Goal: Information Seeking & Learning: Learn about a topic

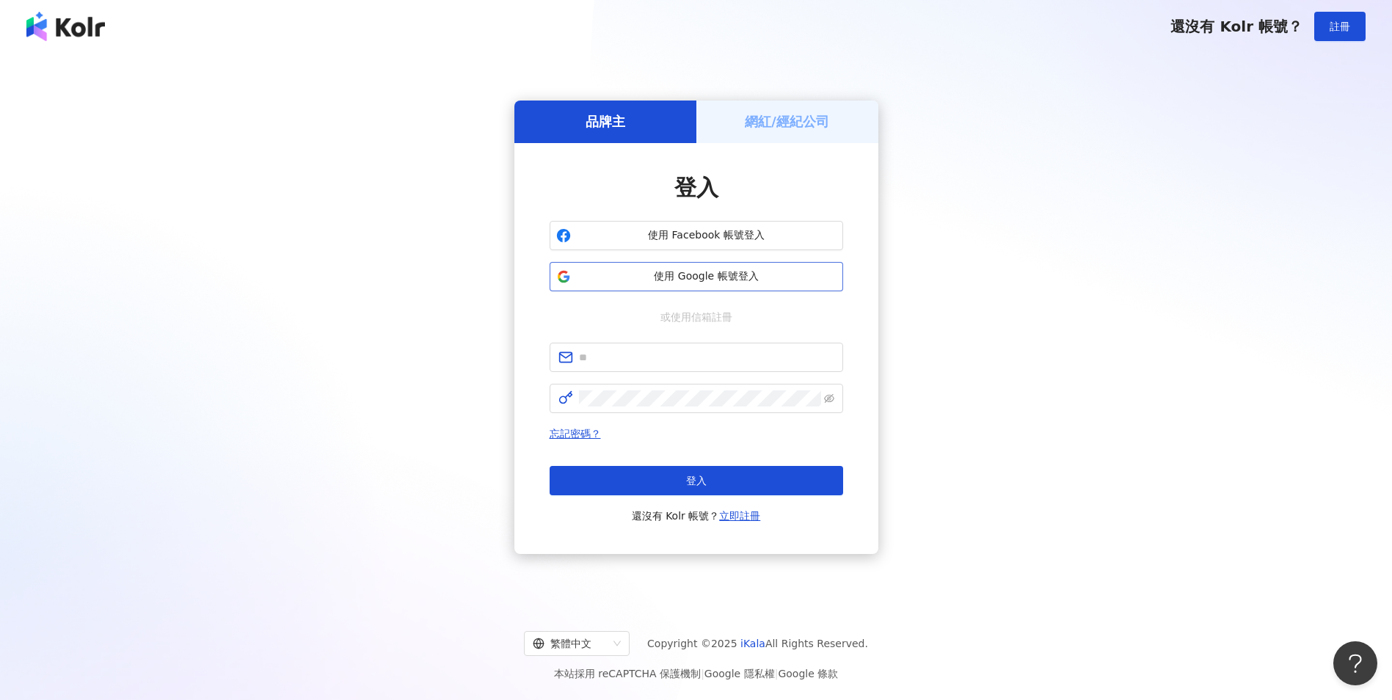
click at [652, 278] on span "使用 Google 帳號登入" at bounding box center [707, 276] width 260 height 15
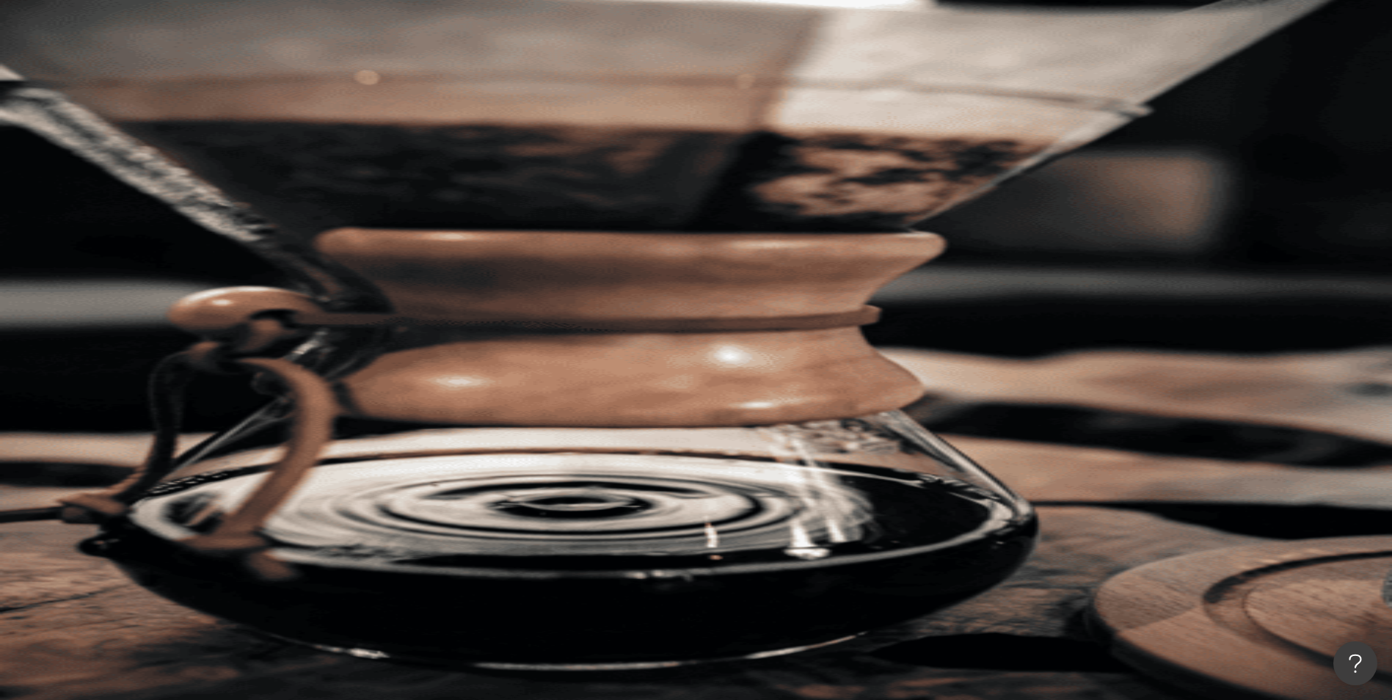
click at [387, 87] on input "search" at bounding box center [327, 73] width 119 height 28
drag, startPoint x: 571, startPoint y: 60, endPoint x: 398, endPoint y: 67, distance: 172.5
click at [398, 67] on div "不分平台 **** 台灣 搜尋 loading 搜尋名稱、敘述、貼文含有關鍵字 “ 1.6萬 ” 的網紅 您可能感興趣： 立揚老師 陳子福老師 類型 性別 追…" at bounding box center [782, 226] width 1219 height 335
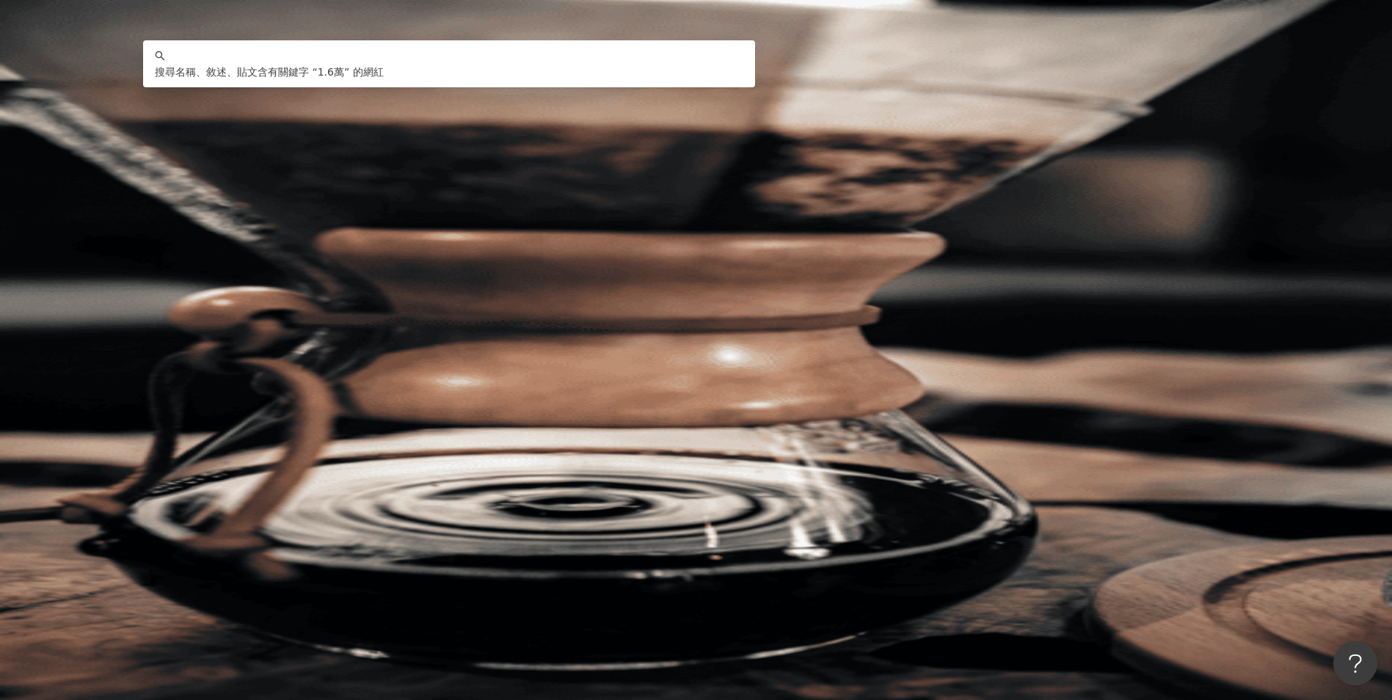
drag, startPoint x: 627, startPoint y: 83, endPoint x: 445, endPoint y: 73, distance: 183.0
click at [445, 73] on div "不分平台 **** 台灣 搜尋 keyword 搜尋名稱、敘述、貼文含有關鍵字 “ 1.6萬 ” 的網紅" at bounding box center [782, 99] width 1219 height 81
paste input "***"
type input "*******"
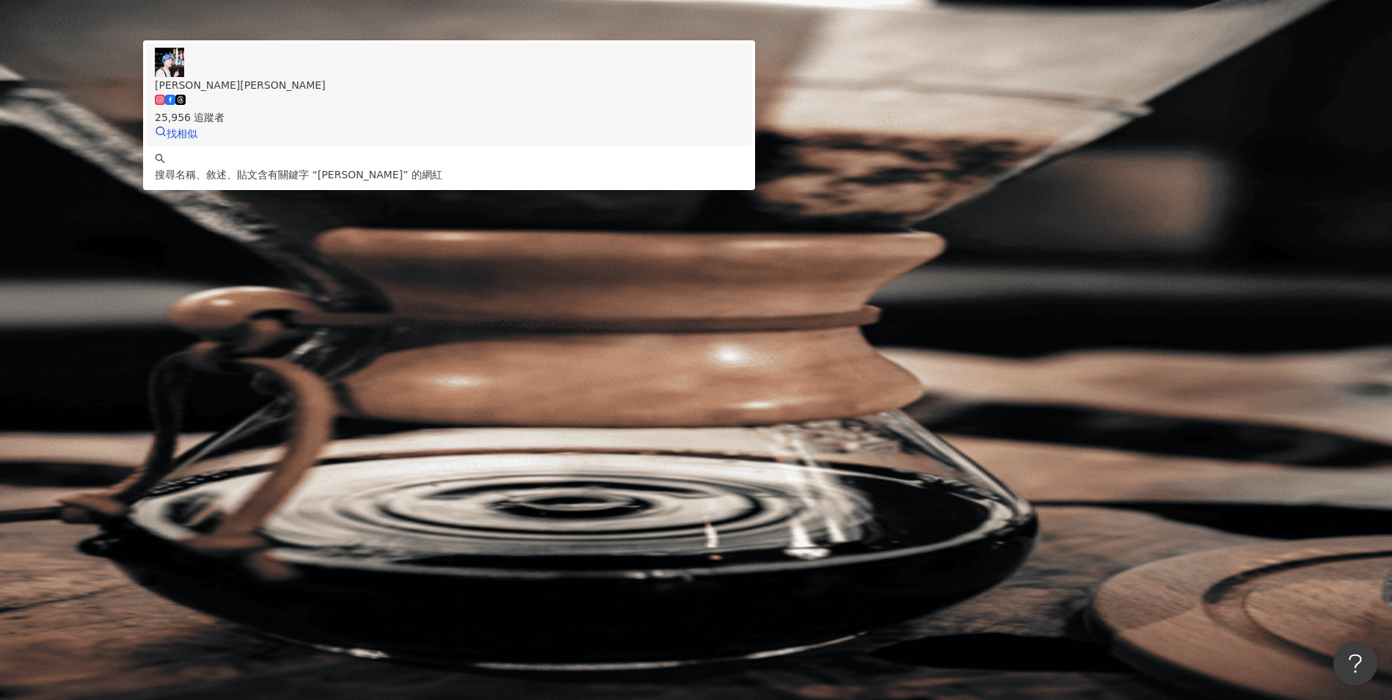
click at [613, 125] on div "25,956 追蹤者" at bounding box center [449, 109] width 588 height 32
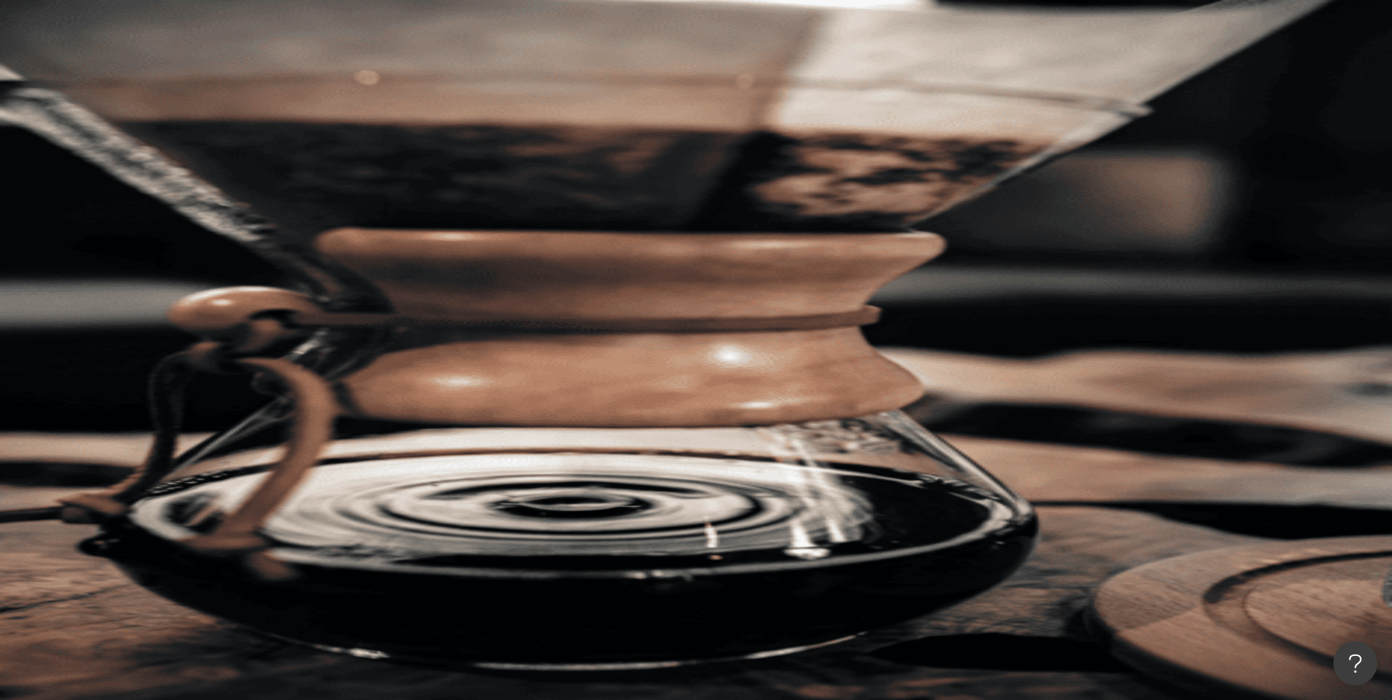
click at [387, 87] on input "search" at bounding box center [327, 73] width 119 height 28
paste input "**********"
type input "**********"
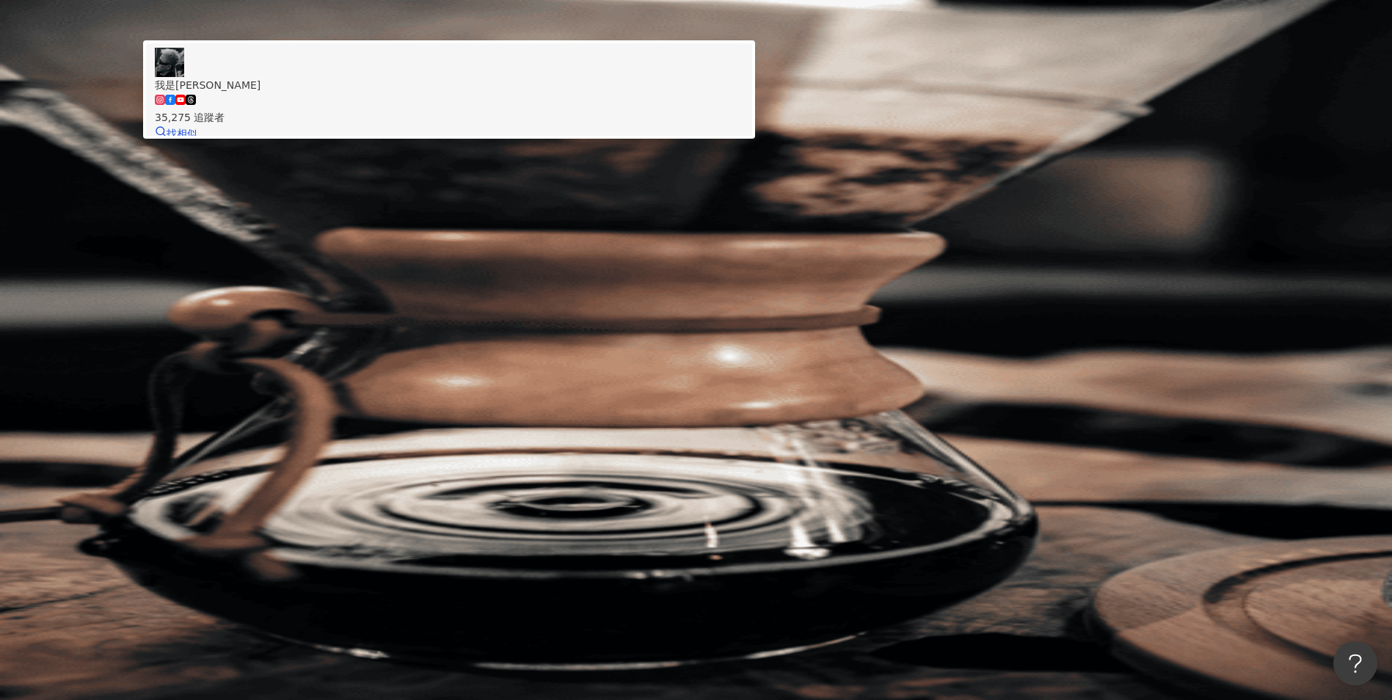
click at [554, 93] on div "我是凱凱李" at bounding box center [449, 85] width 588 height 16
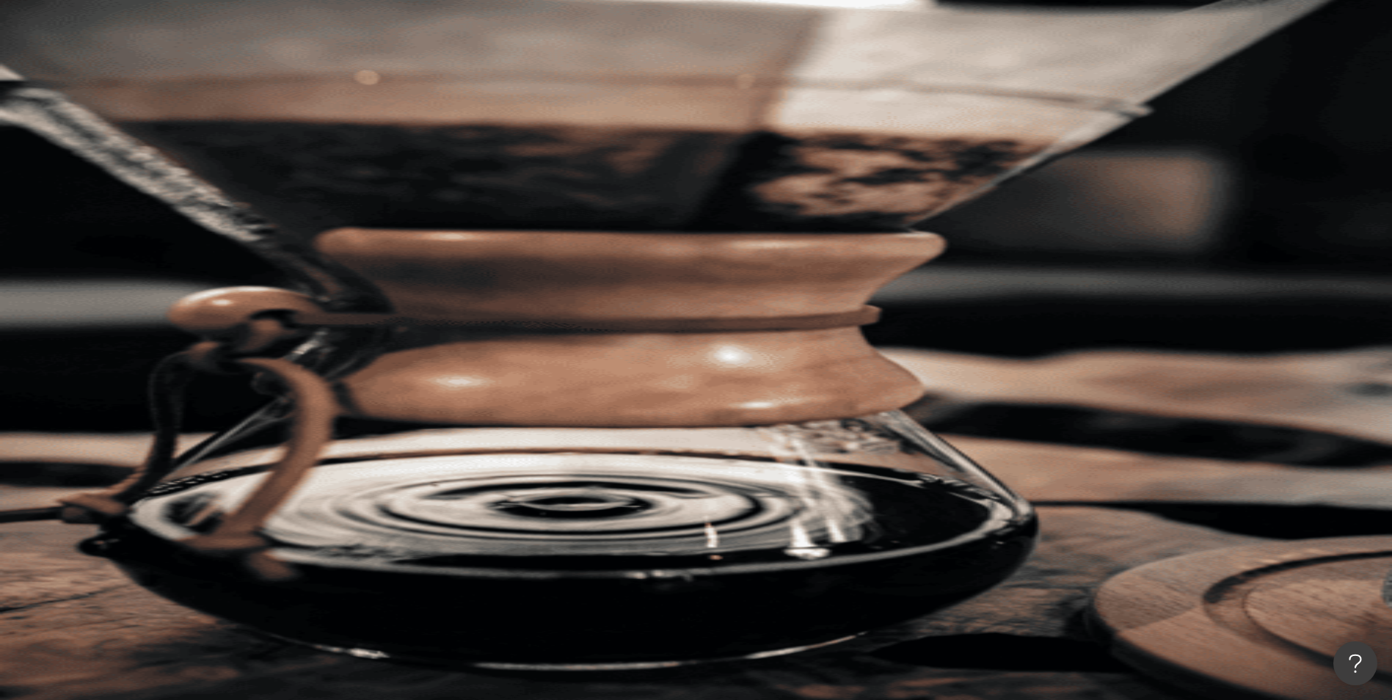
click at [387, 87] on input "search" at bounding box center [327, 73] width 119 height 28
paste input "**********"
type input "**********"
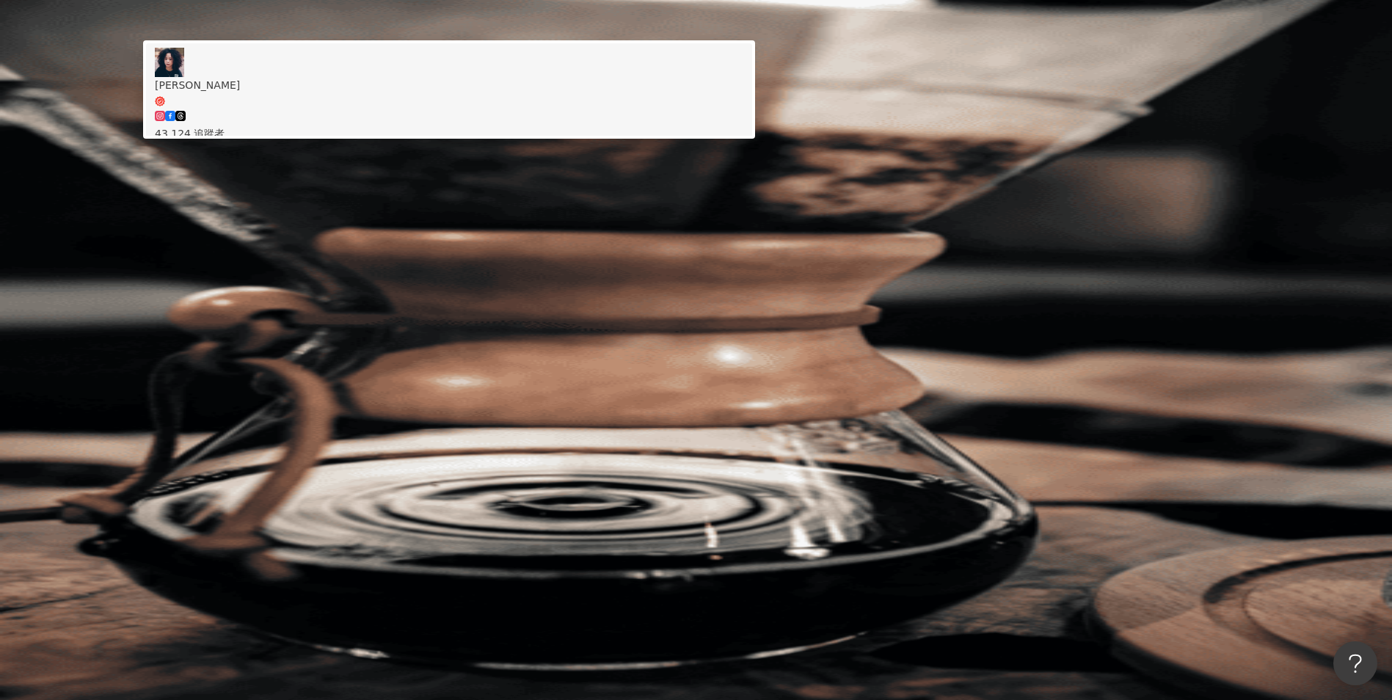
click at [617, 134] on div "43,124 追蹤者" at bounding box center [449, 125] width 588 height 32
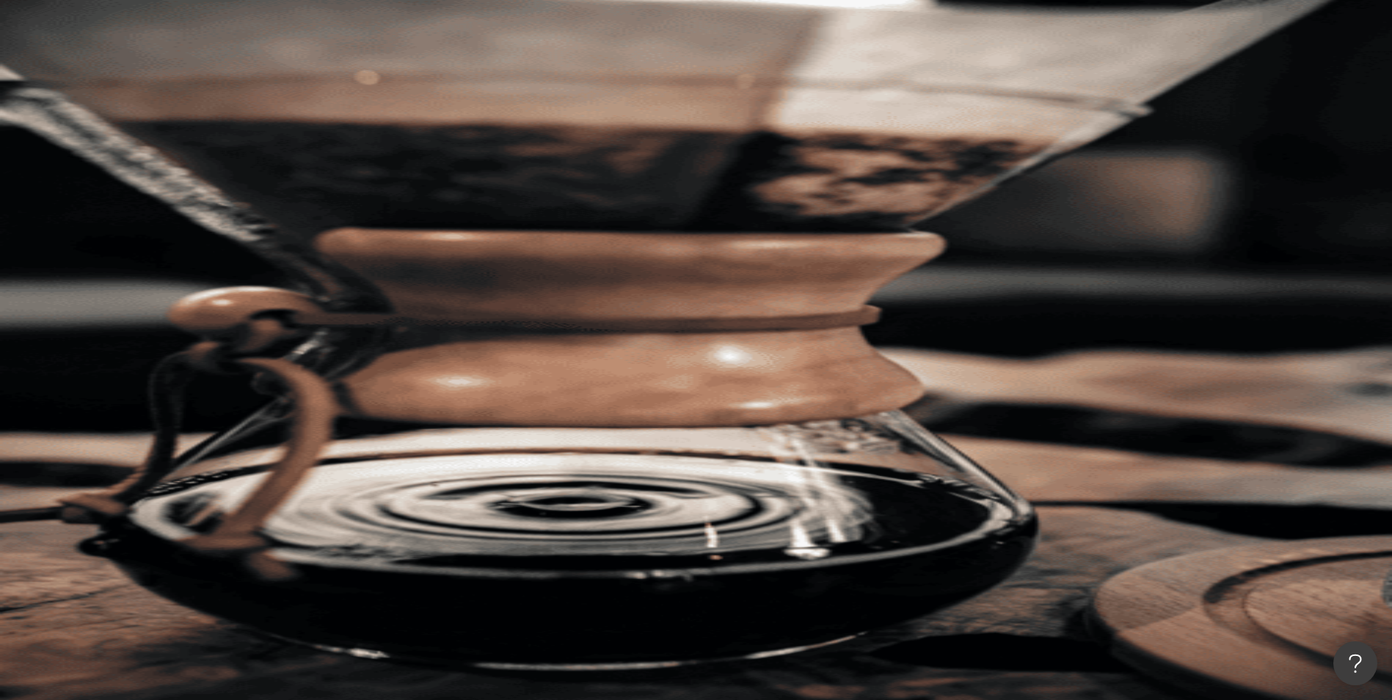
click at [628, 104] on div "不分平台 台灣 搜尋 d583b871-351a-4e8d-b7db-4b30130e0e2d 陳南西 43,124 追蹤者 搜尋名稱、敘述、貼文含有關鍵字 …" at bounding box center [782, 99] width 1219 height 81
click at [387, 87] on input "search" at bounding box center [327, 73] width 119 height 28
paste input "**********"
type input "**********"
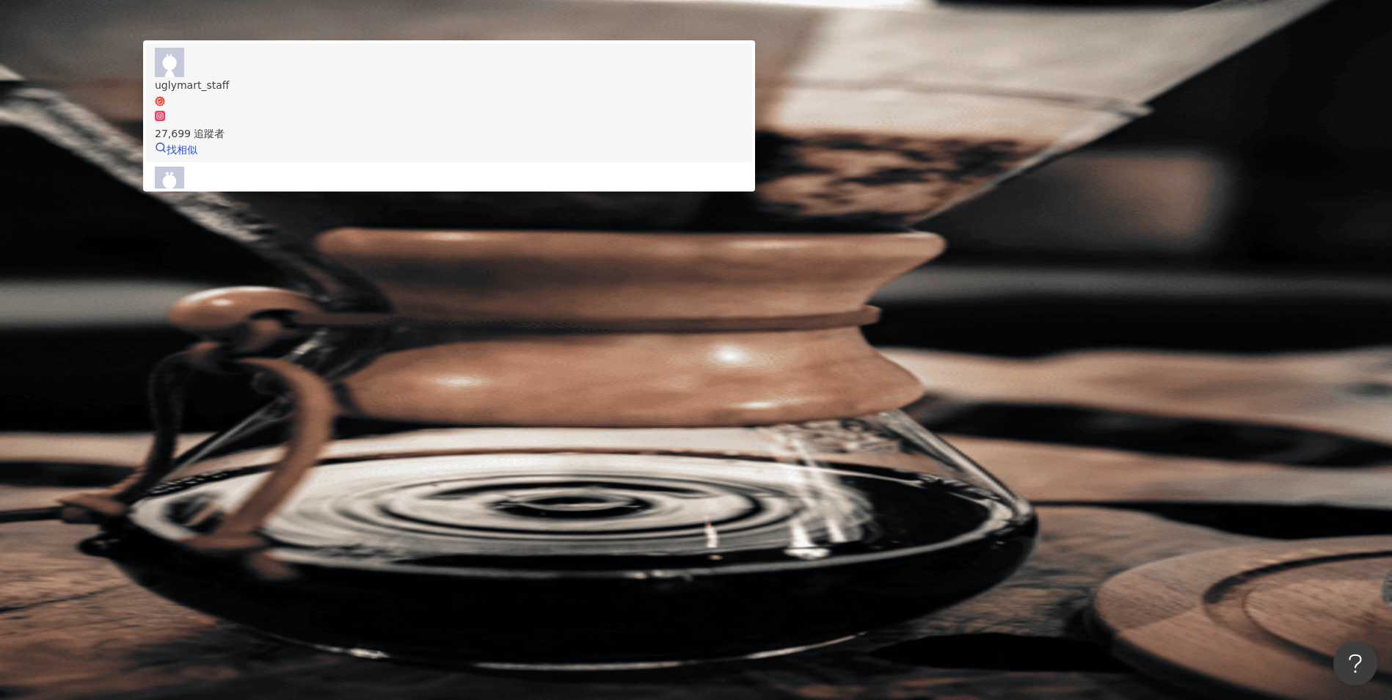
click at [532, 131] on div "27,699 追蹤者" at bounding box center [449, 125] width 588 height 32
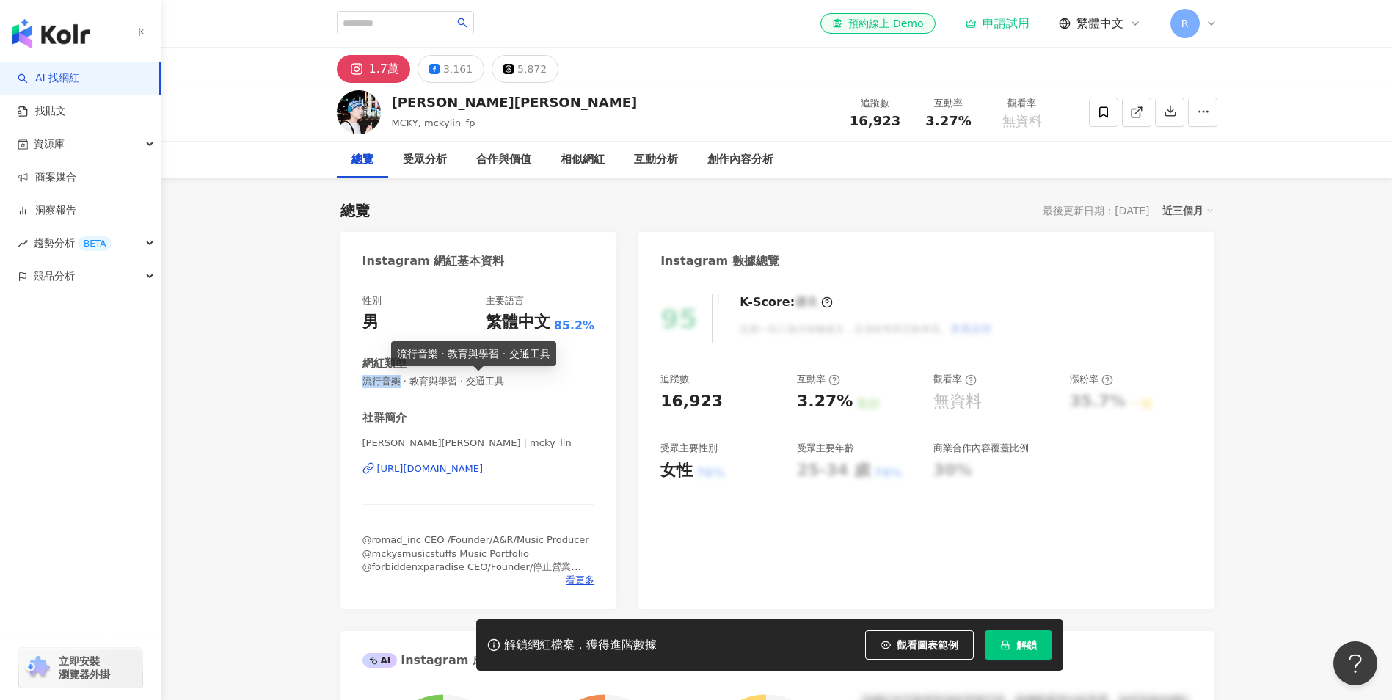
drag, startPoint x: 361, startPoint y: 384, endPoint x: 397, endPoint y: 380, distance: 36.2
click at [397, 380] on div "性別 男 主要語言 繁體中文 85.2% 網紅類型 流行音樂 · 教育與學習 · 交通工具 社群簡介 [PERSON_NAME][PERSON_NAME] |…" at bounding box center [478, 444] width 277 height 329
copy span "流行音樂"
click at [385, 389] on div "性別 男 主要語言 繁體中文 85.2% 網紅類型 流行音樂 · 教育與學習 · 交通工具 社群簡介 [PERSON_NAME][PERSON_NAME] |…" at bounding box center [478, 440] width 233 height 293
drag, startPoint x: 364, startPoint y: 381, endPoint x: 455, endPoint y: 380, distance: 91.0
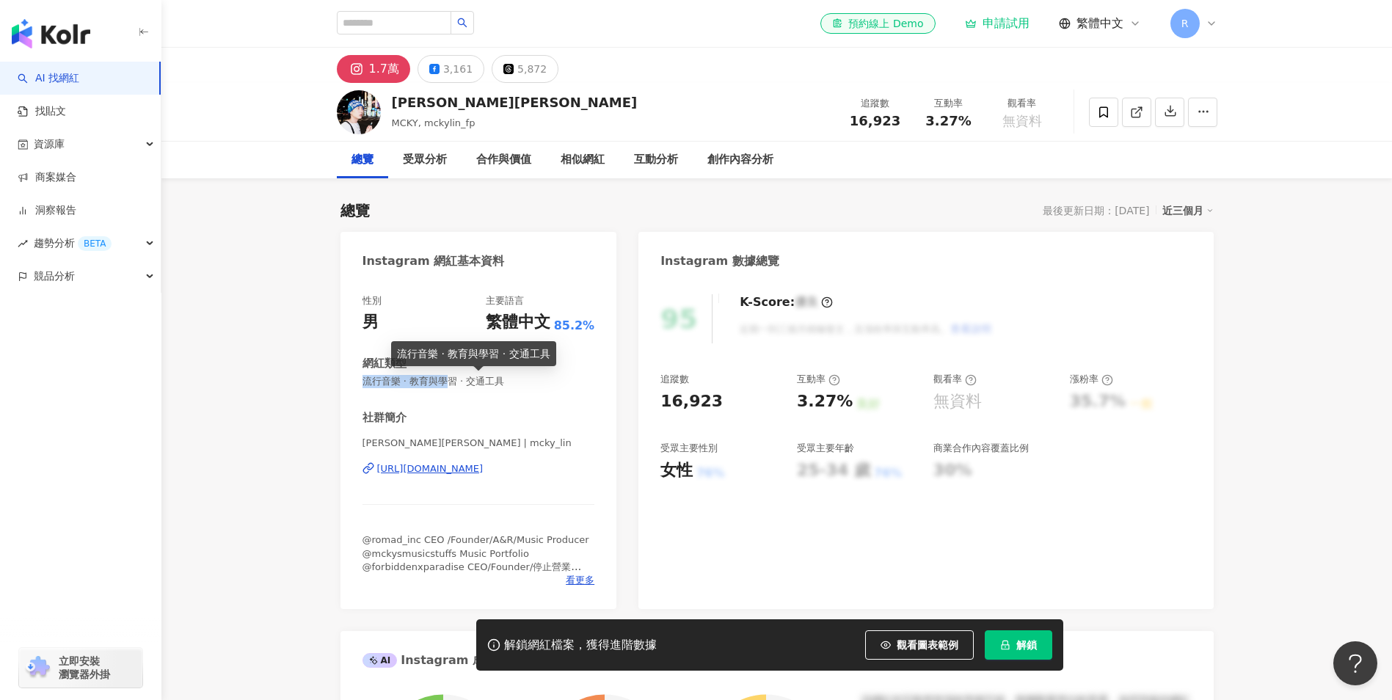
click at [455, 380] on span "流行音樂 · 教育與學習 · 交通工具" at bounding box center [478, 381] width 233 height 13
click at [459, 376] on span "流行音樂 · 教育與學習 · 交通工具" at bounding box center [478, 381] width 233 height 13
drag, startPoint x: 460, startPoint y: 380, endPoint x: 367, endPoint y: 381, distance: 93.2
click at [367, 381] on span "流行音樂 · 教育與學習 · 交通工具" at bounding box center [478, 381] width 233 height 13
copy span "流行音樂 · 教育與學習"
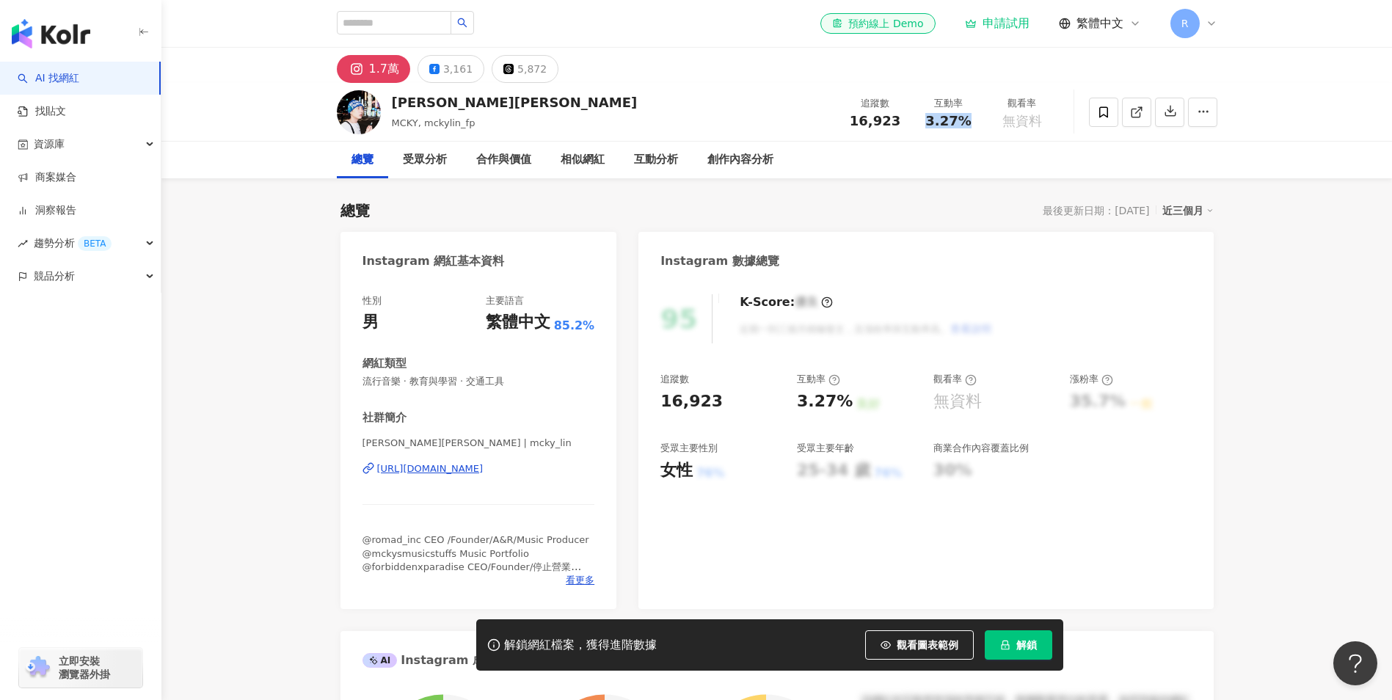
drag, startPoint x: 915, startPoint y: 120, endPoint x: 979, endPoint y: 125, distance: 64.7
click at [979, 125] on div "互動率 3.27%" at bounding box center [948, 112] width 73 height 32
copy span "3.27%"
click at [655, 158] on div "互動分析" at bounding box center [656, 160] width 44 height 18
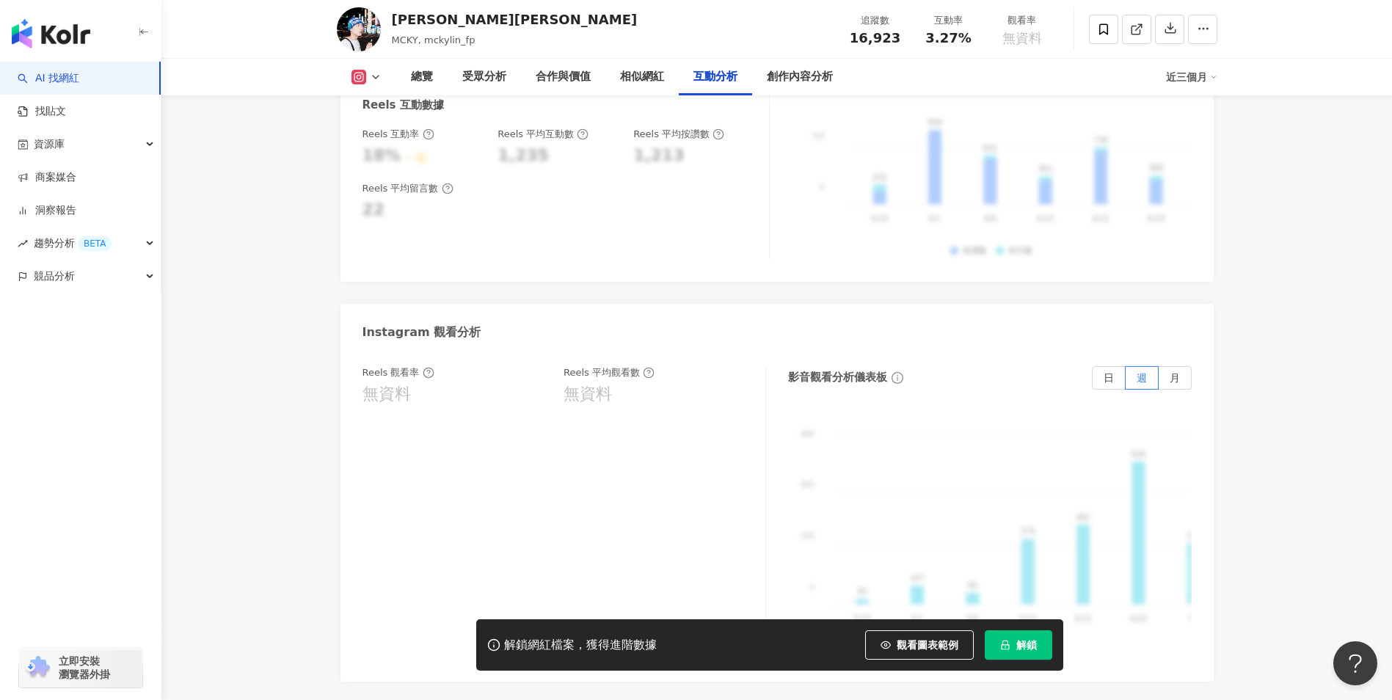
scroll to position [2840, 0]
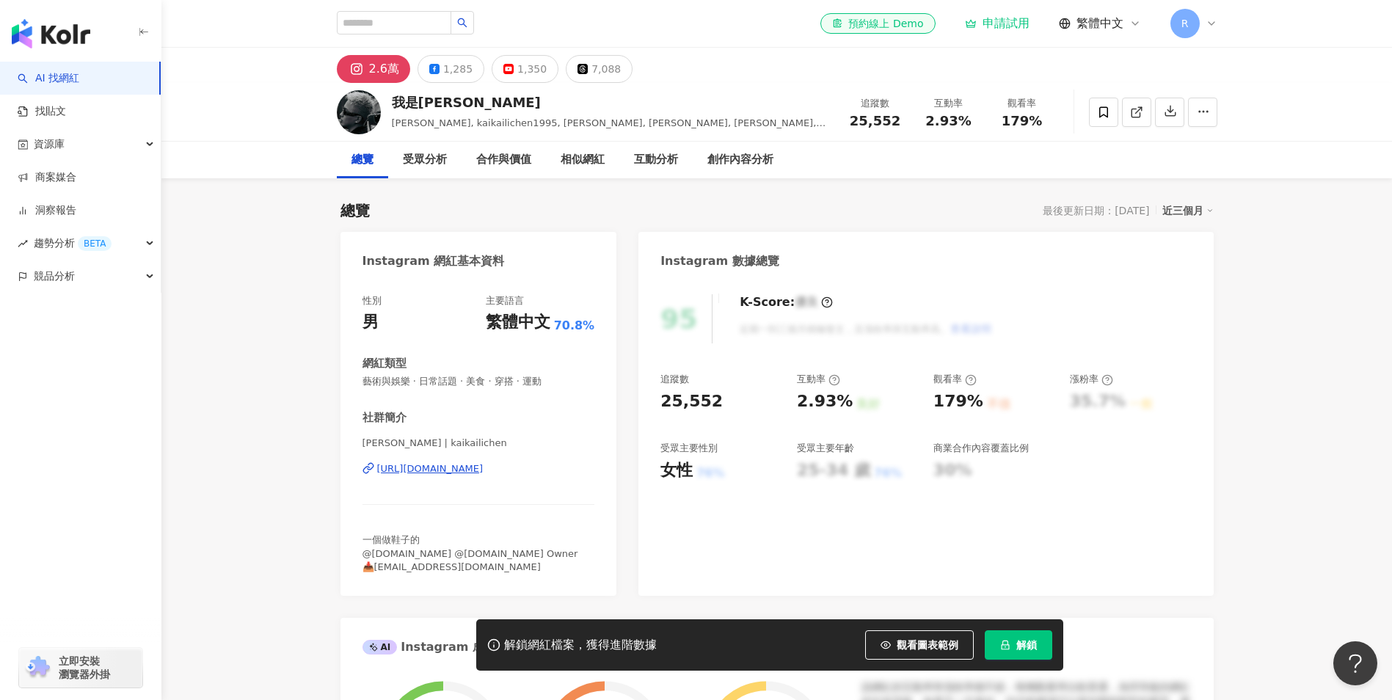
click at [395, 472] on div "https://www.instagram.com/kaikailichen/" at bounding box center [430, 468] width 106 height 13
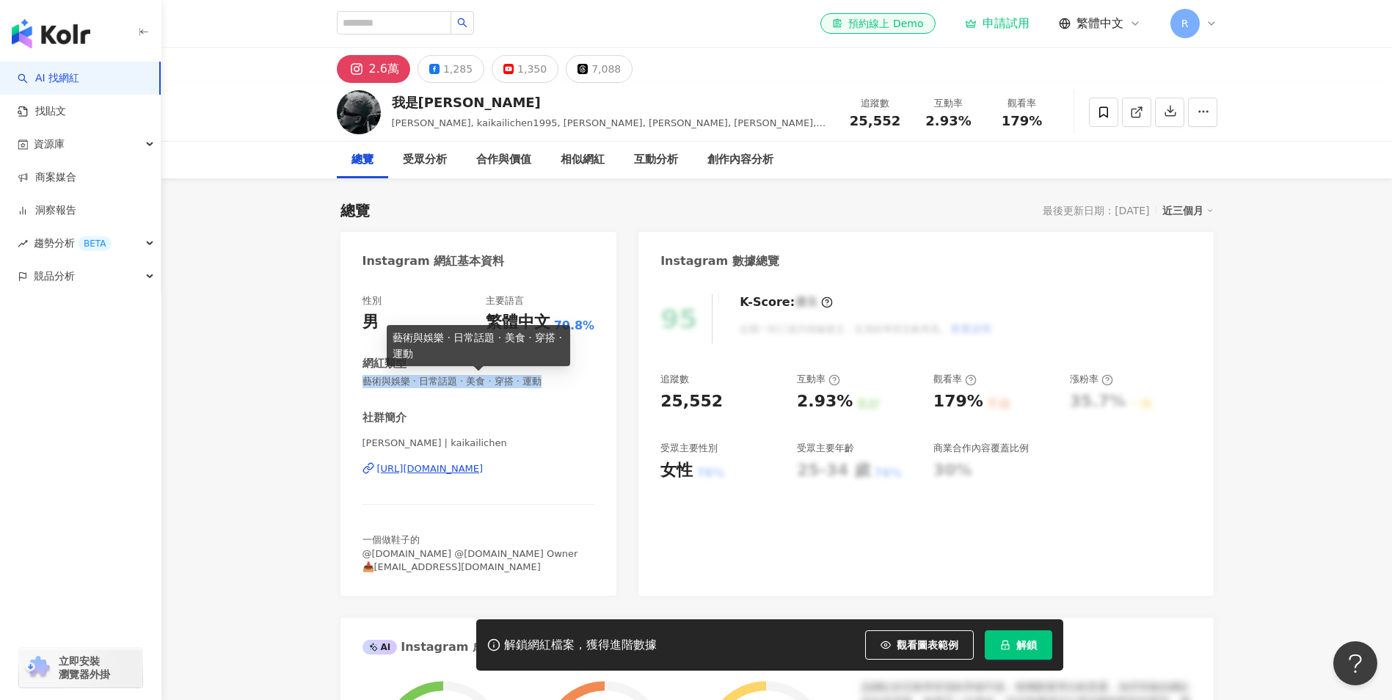
drag, startPoint x: 363, startPoint y: 378, endPoint x: 565, endPoint y: 383, distance: 201.8
click at [565, 383] on div "性別 男 主要語言 繁體中文 70.8% 網紅類型 藝術與娛樂 · 日常話題 · 美食 · 穿搭 · 運動 社群簡介 李凱 | kaikailichen ht…" at bounding box center [478, 438] width 277 height 316
copy span "藝術與娛樂 · 日常話題 · 美食 · 穿搭 · 運動"
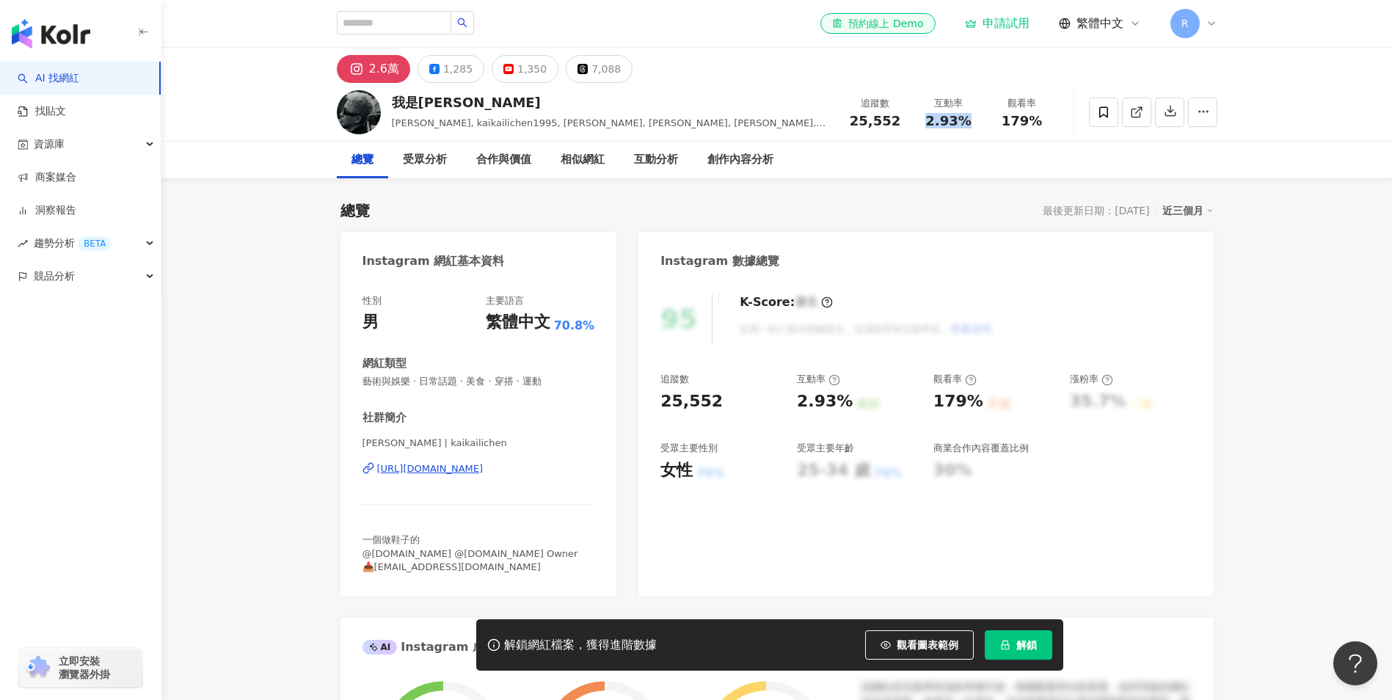
drag, startPoint x: 930, startPoint y: 125, endPoint x: 970, endPoint y: 126, distance: 39.6
click at [970, 126] on div "2.93%" at bounding box center [949, 121] width 56 height 15
copy span "2.93%"
drag, startPoint x: 643, startPoint y: 164, endPoint x: 658, endPoint y: 200, distance: 38.2
click at [646, 162] on div "互動分析" at bounding box center [656, 160] width 44 height 18
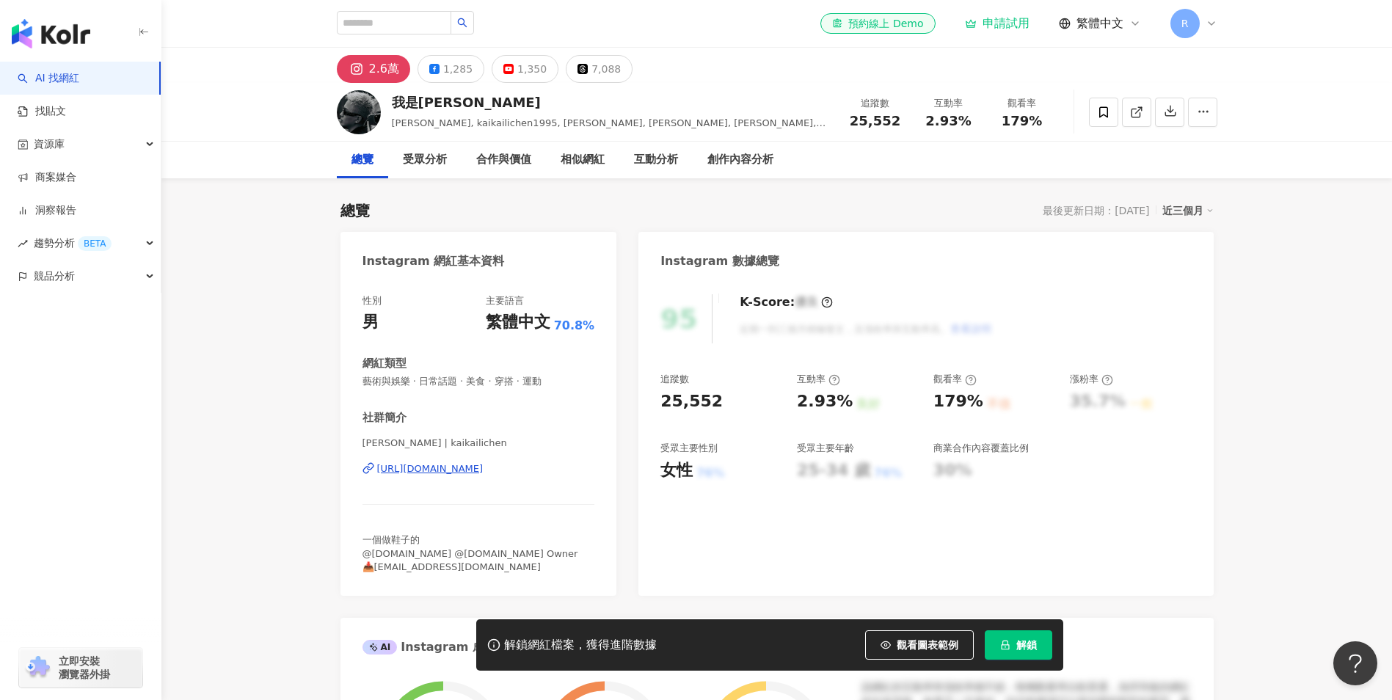
scroll to position [2860, 0]
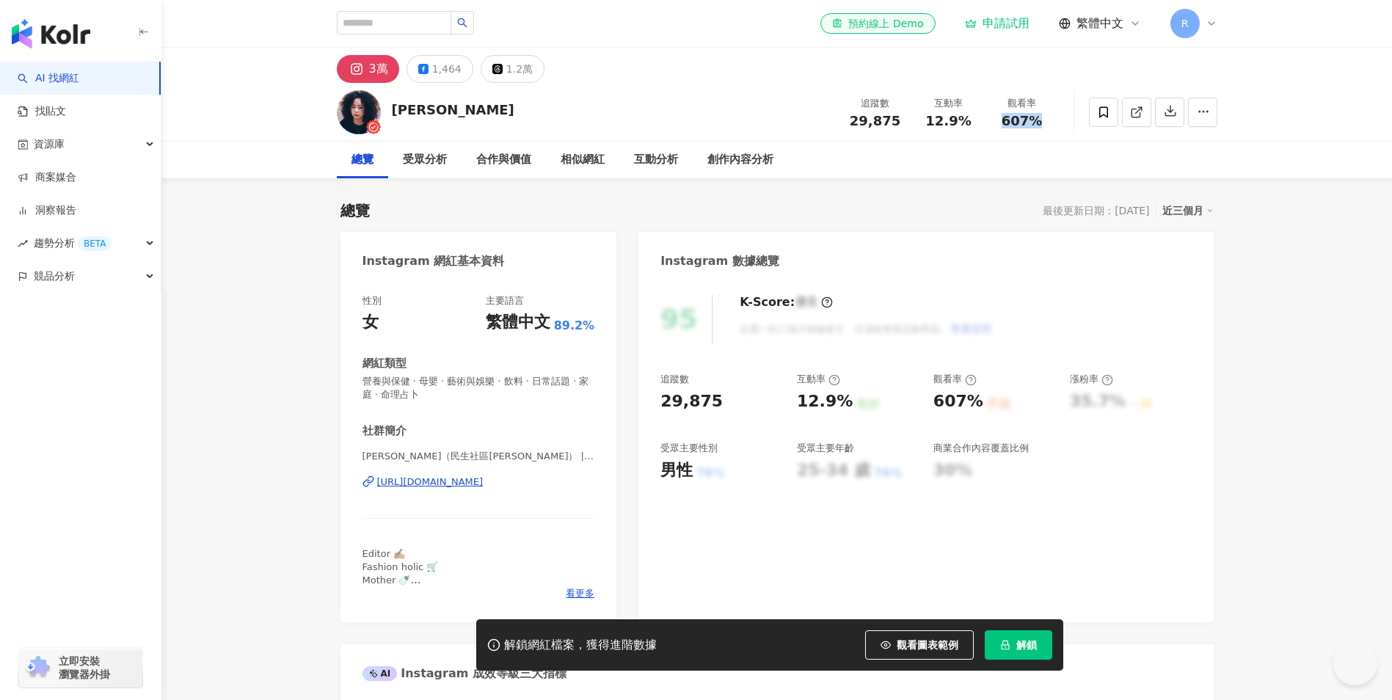
drag, startPoint x: 1000, startPoint y: 125, endPoint x: 1037, endPoint y: 123, distance: 36.7
click at [1037, 123] on div "觀看率 607%" at bounding box center [1021, 112] width 73 height 32
drag, startPoint x: 1037, startPoint y: 123, endPoint x: 968, endPoint y: 122, distance: 68.2
click at [968, 122] on span "12.9%" at bounding box center [947, 121] width 45 height 15
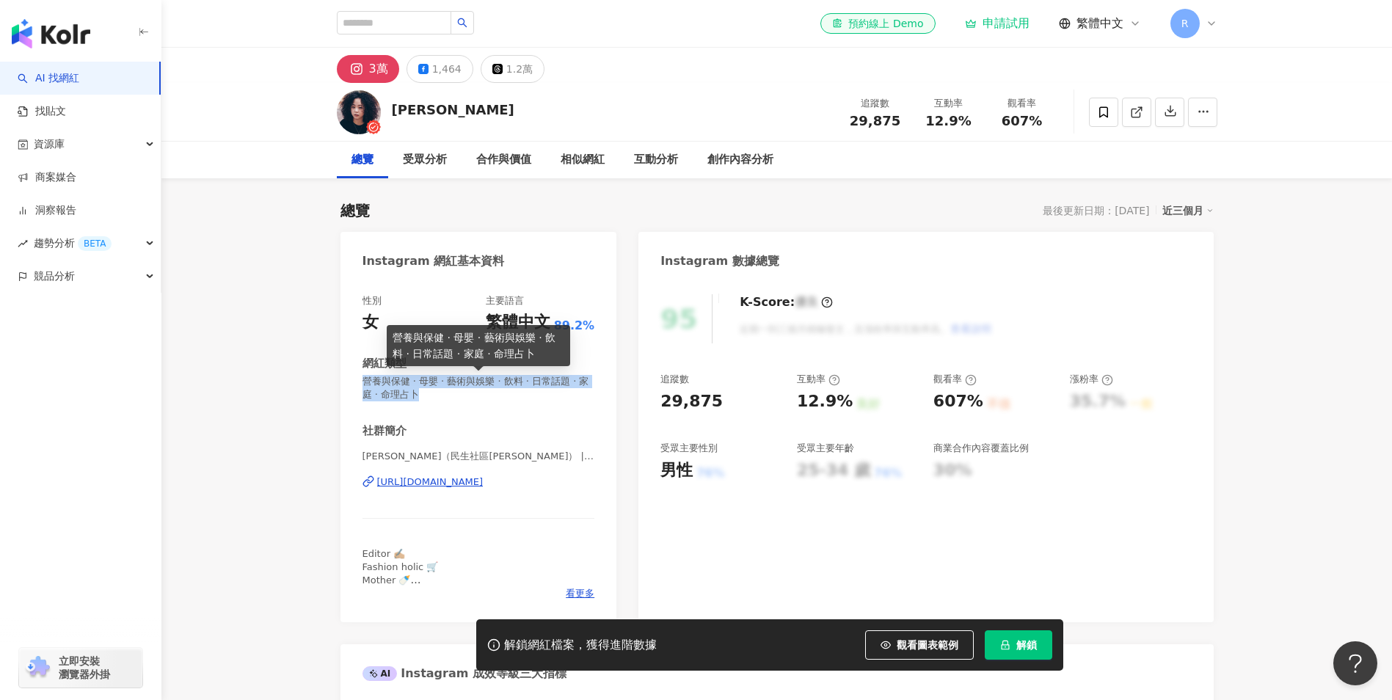
drag, startPoint x: 369, startPoint y: 380, endPoint x: 448, endPoint y: 404, distance: 82.6
click at [448, 404] on div "性別 女 主要語言 繁體中文 89.2% 網紅類型 營養與保健 · 母嬰 · 藝術與娛樂 · 飲料 · 日常話題 · 家庭 · 命理占卜 社群簡介 南西（民生…" at bounding box center [478, 447] width 233 height 306
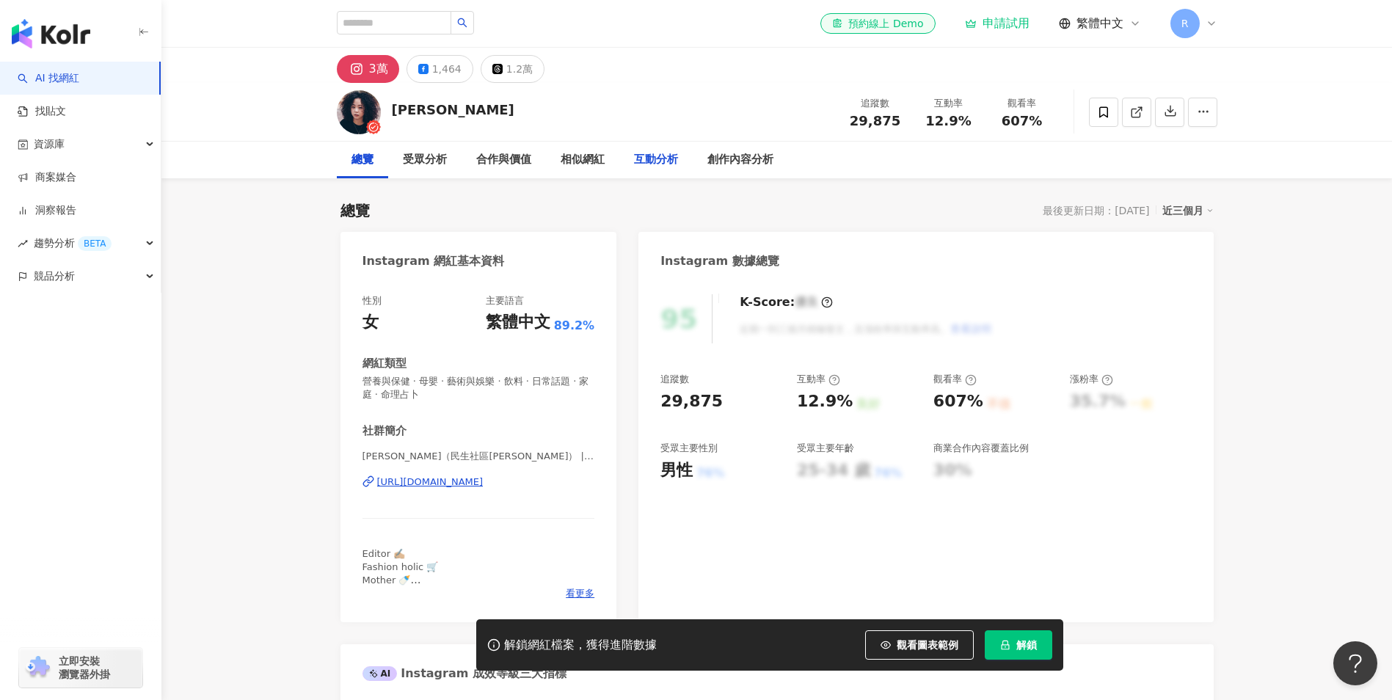
click at [668, 156] on div "互動分析" at bounding box center [656, 160] width 44 height 18
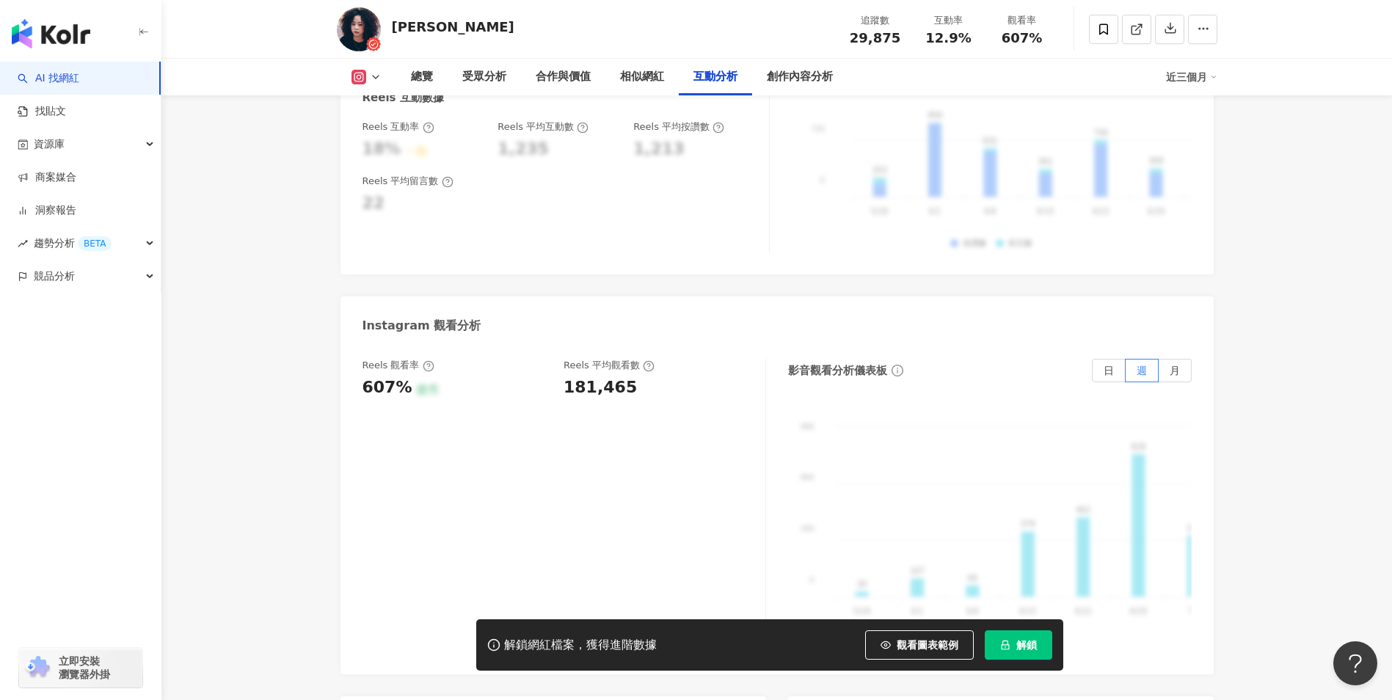
scroll to position [3147, 0]
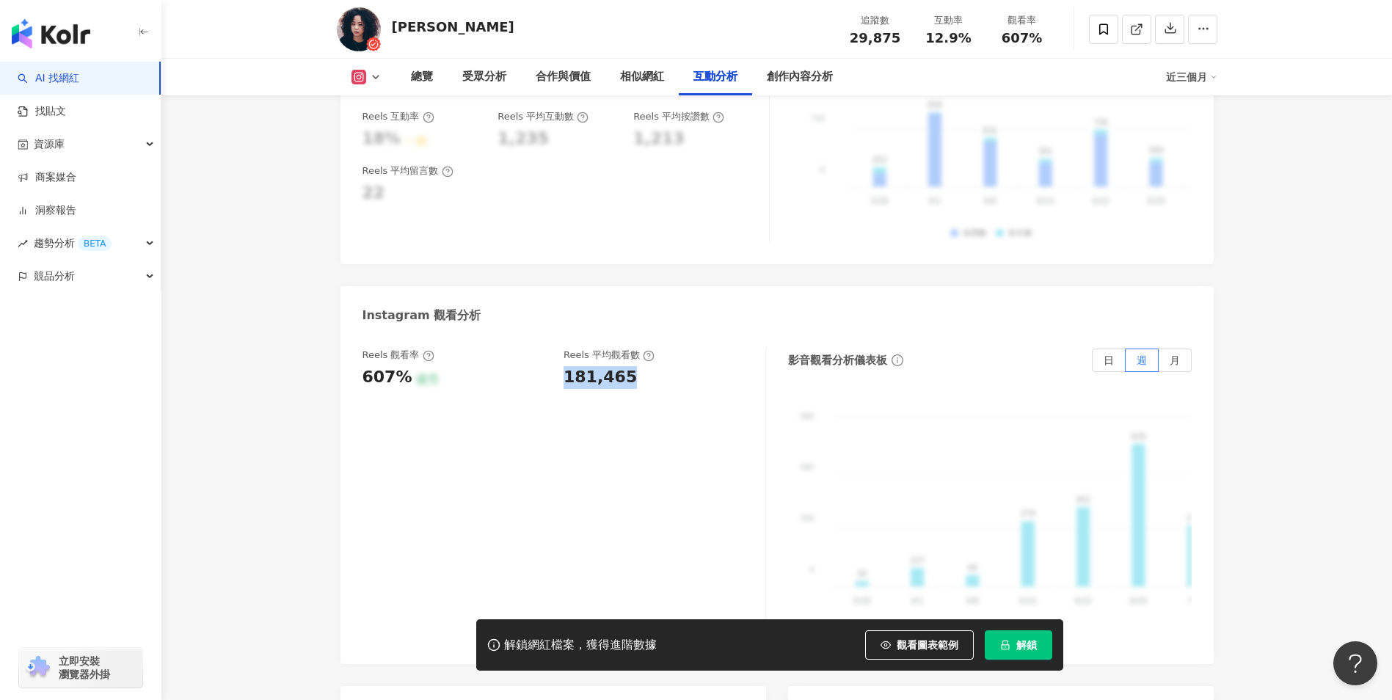
drag, startPoint x: 559, startPoint y: 331, endPoint x: 637, endPoint y: 340, distance: 78.4
click at [637, 348] on div "Reels 觀看率 607% 優秀 Reels 平均觀看數 181,465" at bounding box center [556, 368] width 388 height 40
copy div "181,465"
